Goal: Task Accomplishment & Management: Manage account settings

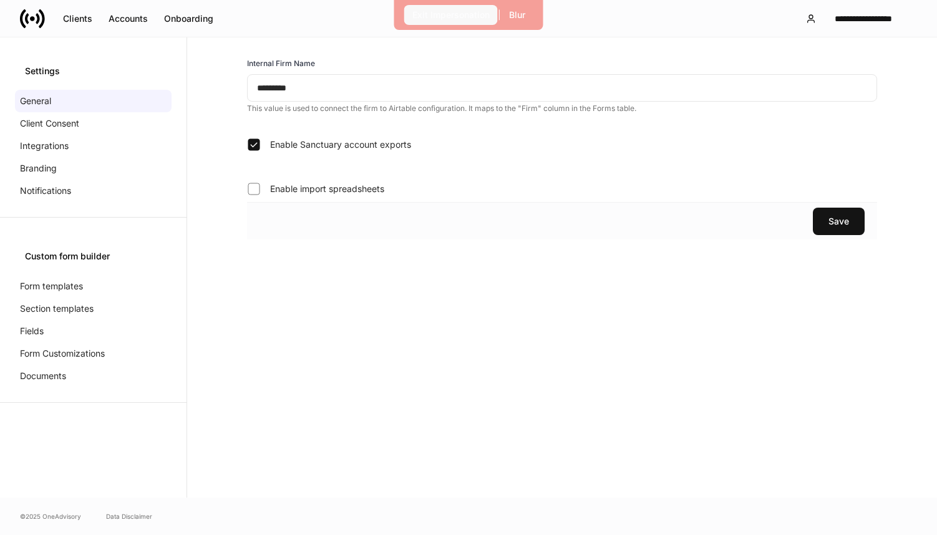
click at [424, 9] on div "Exit Impersonation" at bounding box center [451, 15] width 77 height 12
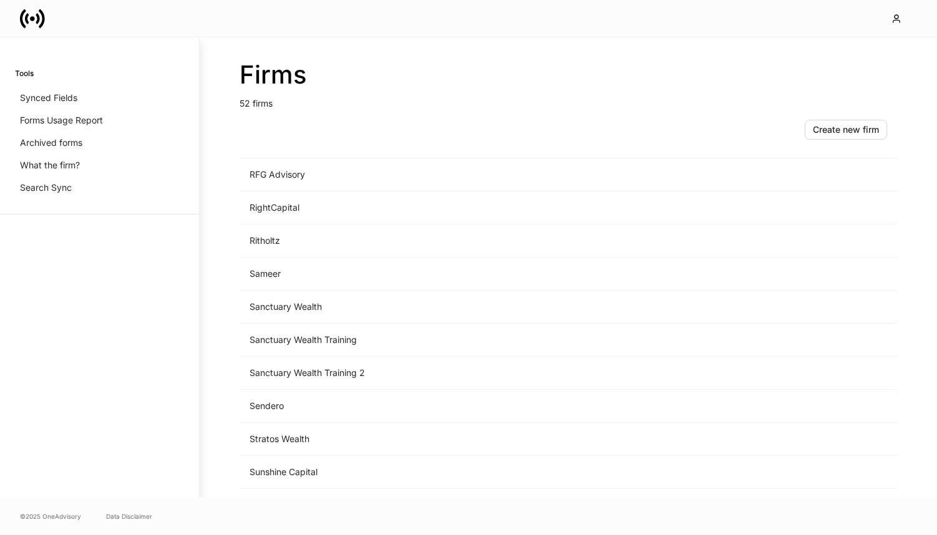
scroll to position [1416, 0]
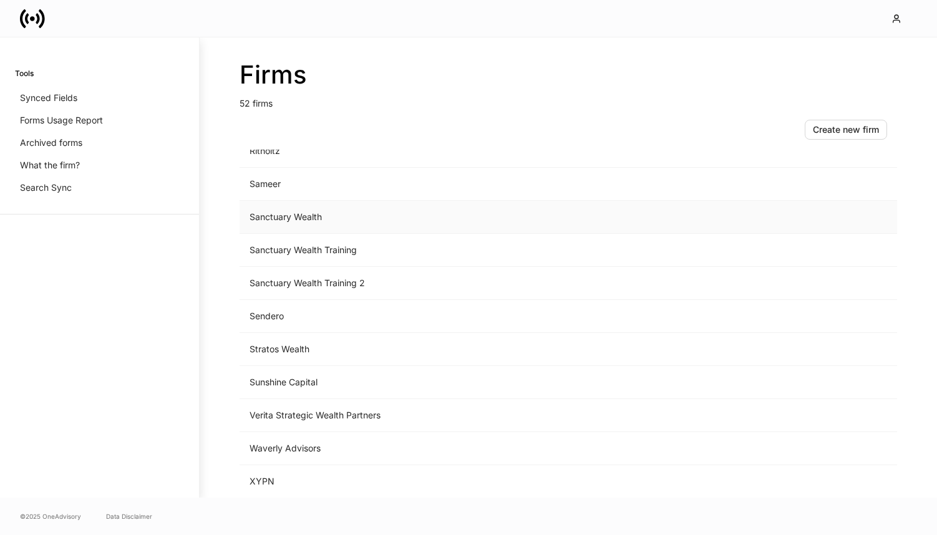
click at [296, 217] on td "Sanctuary Wealth" at bounding box center [465, 217] width 451 height 33
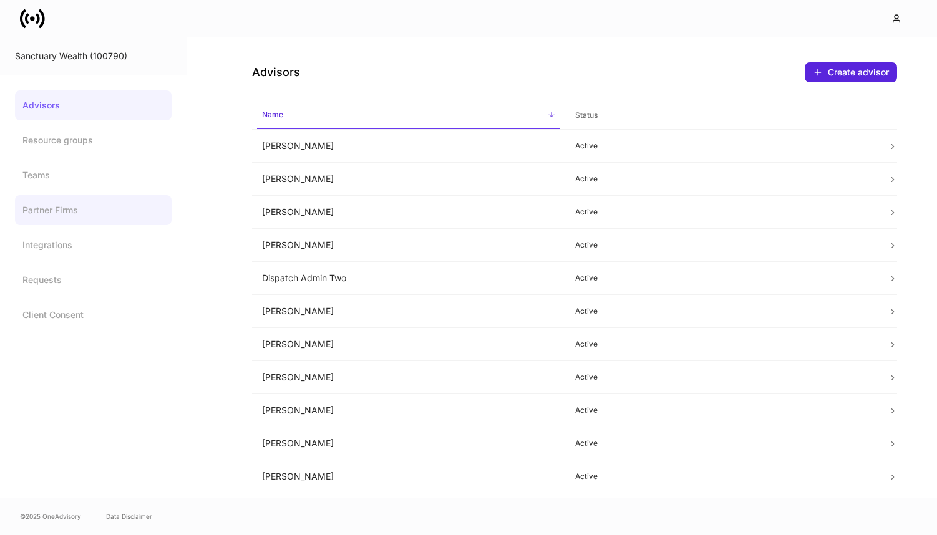
click at [104, 213] on link "Partner Firms" at bounding box center [93, 210] width 157 height 30
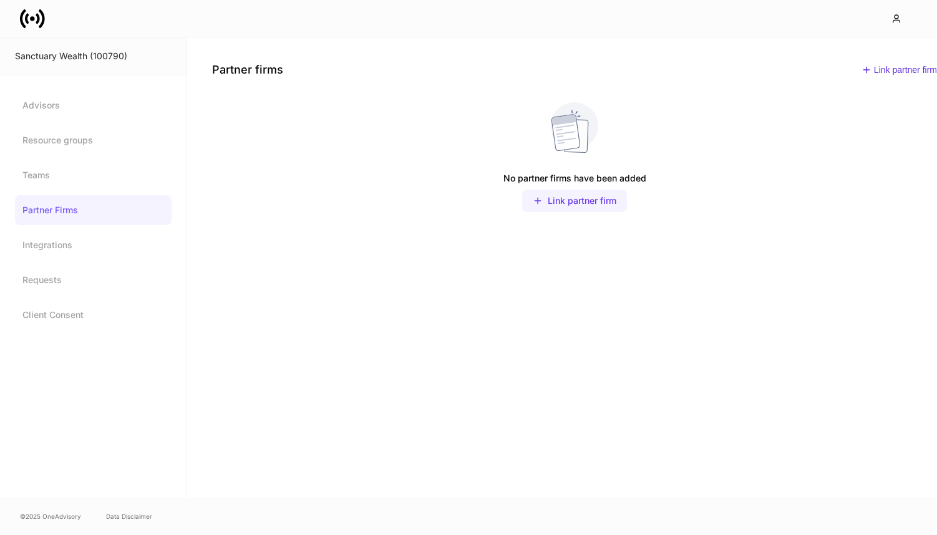
click at [582, 201] on div "Link partner firm" at bounding box center [582, 201] width 69 height 12
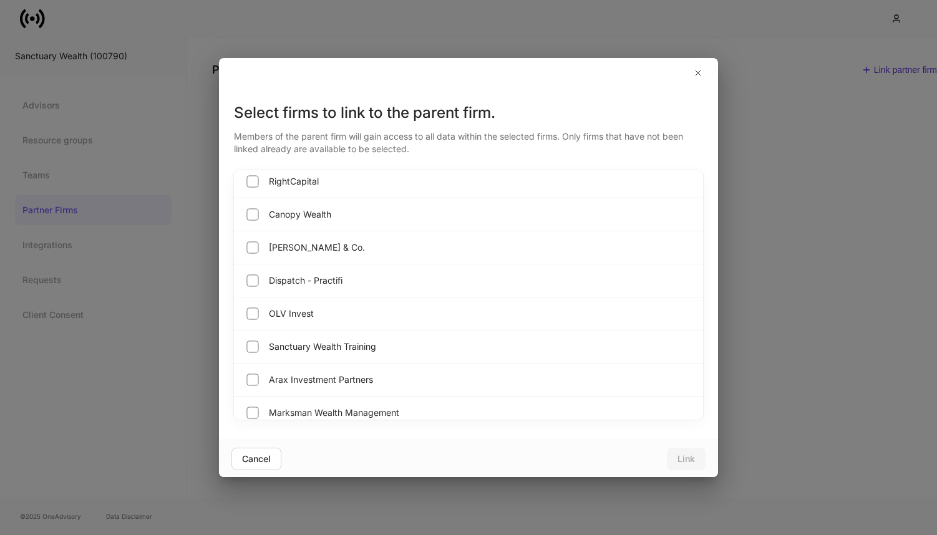
scroll to position [780, 0]
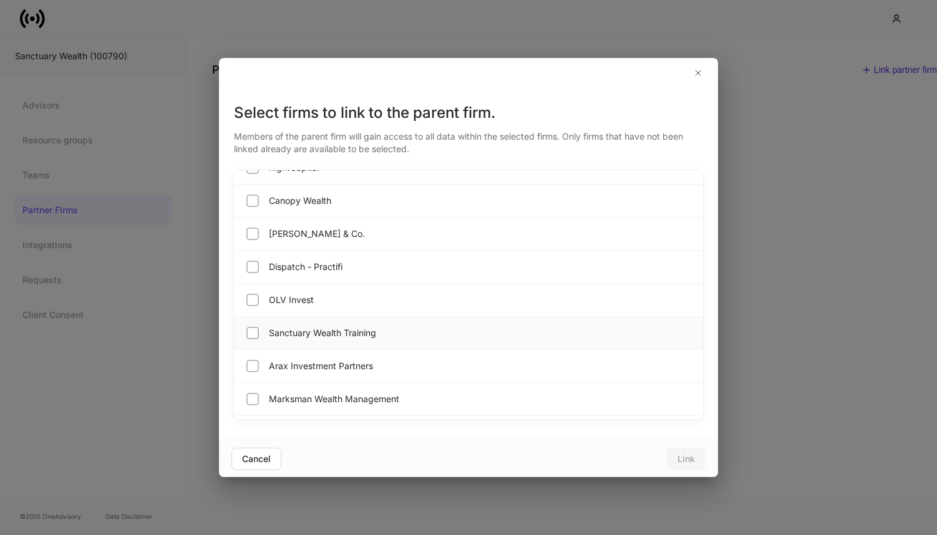
click at [394, 332] on div "Sanctuary Wealth Training" at bounding box center [468, 333] width 469 height 33
click at [692, 465] on div "Link" at bounding box center [686, 459] width 17 height 12
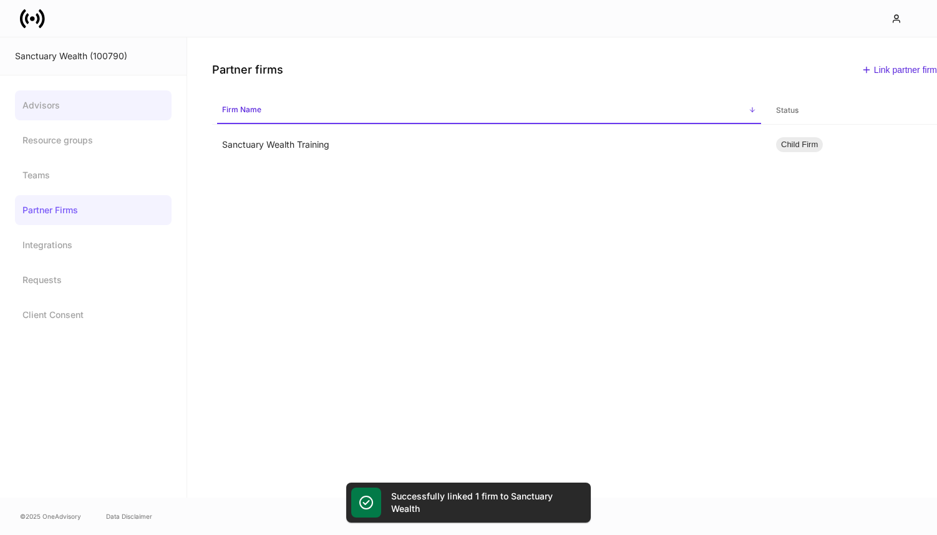
click at [76, 109] on link "Advisors" at bounding box center [93, 105] width 157 height 30
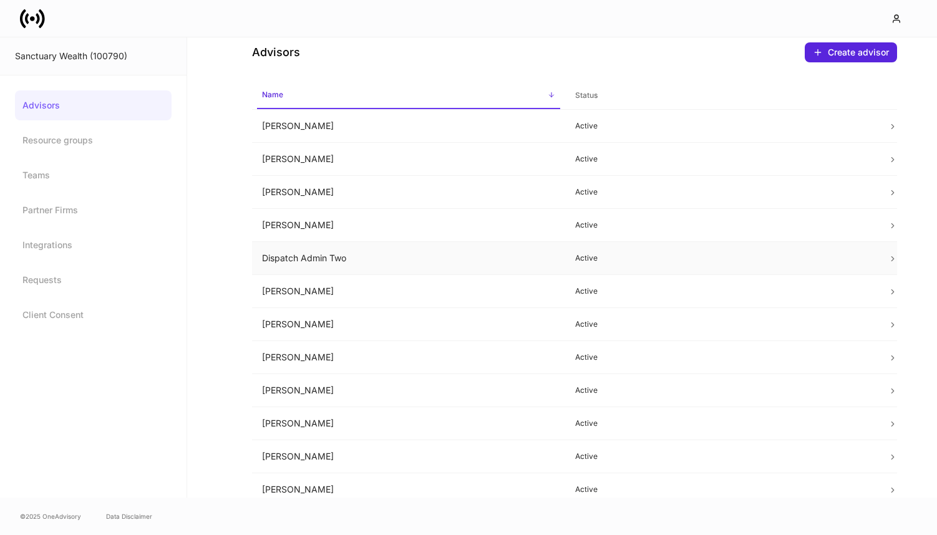
scroll to position [11, 0]
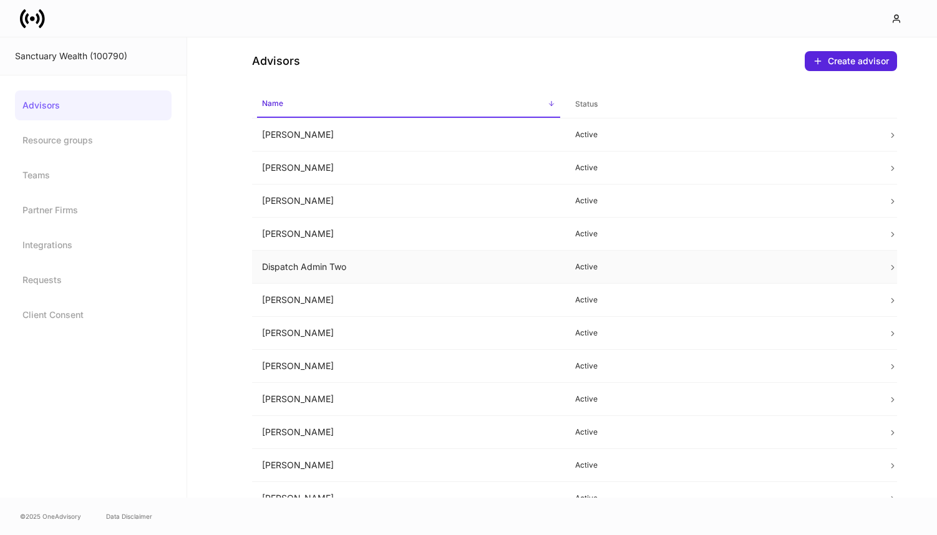
click at [351, 266] on td "Dispatch Admin Two" at bounding box center [408, 267] width 313 height 33
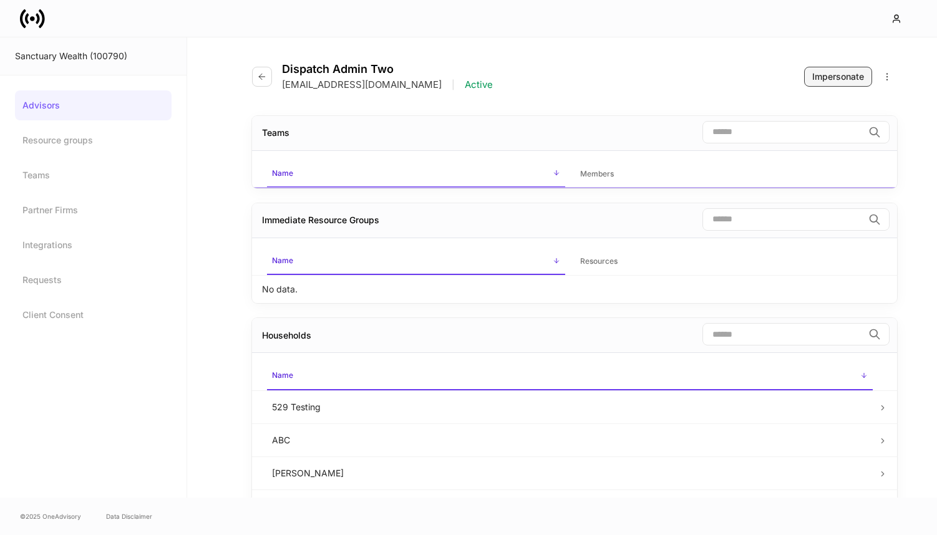
click at [834, 69] on button "Impersonate" at bounding box center [838, 77] width 68 height 20
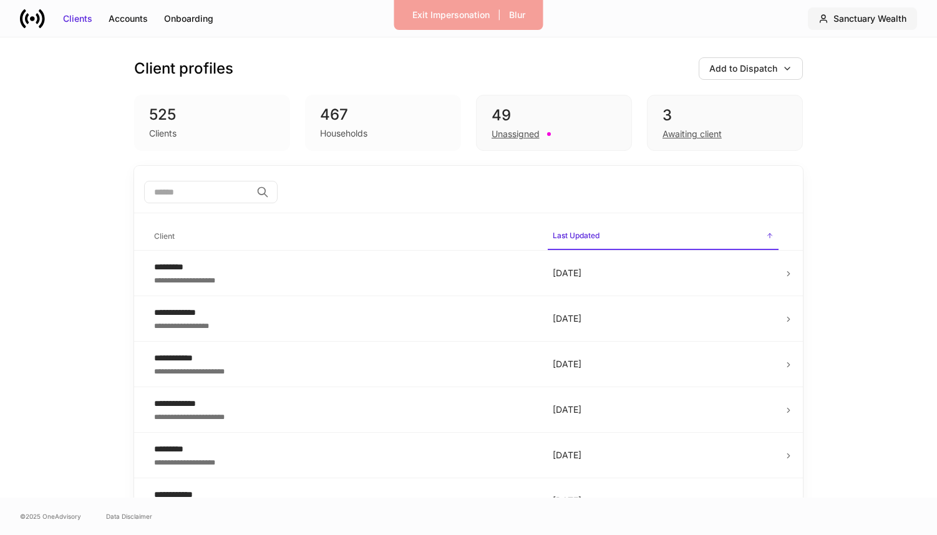
click at [887, 19] on div "Sanctuary Wealth" at bounding box center [870, 18] width 73 height 12
